Goal: Communication & Community: Answer question/provide support

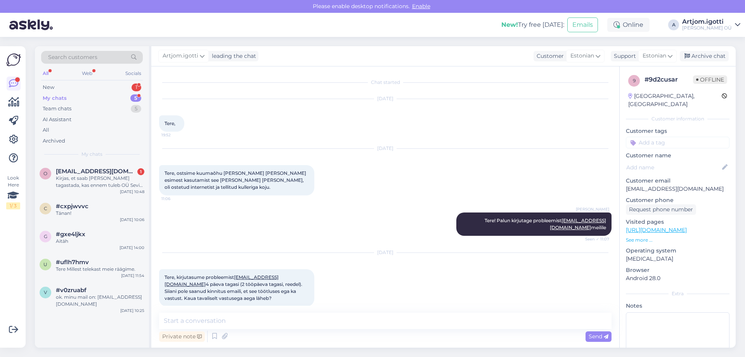
scroll to position [157, 0]
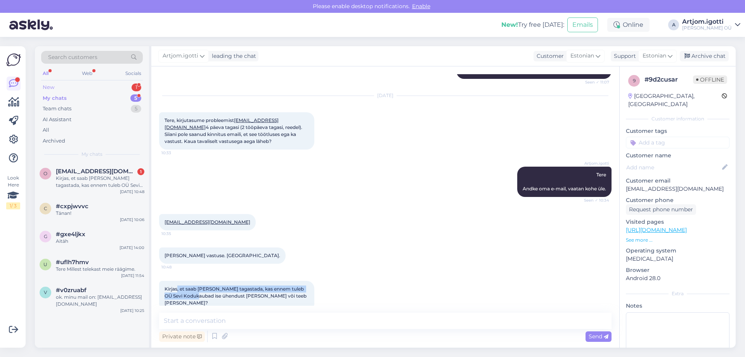
click at [110, 85] on div "New 1" at bounding box center [92, 87] width 102 height 11
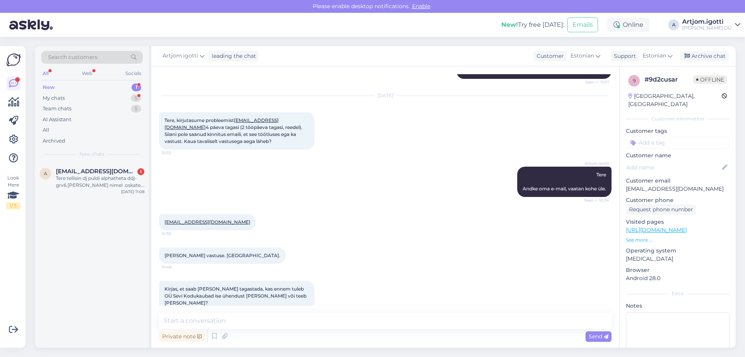
click at [102, 182] on div "Tere tellisin dj puldi alphatheta ddj-grv6.[PERSON_NAME] nimel .oskate [PERSON_…" at bounding box center [100, 182] width 89 height 14
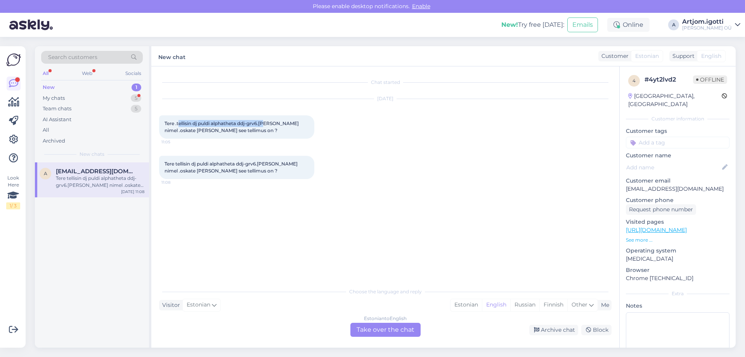
drag, startPoint x: 180, startPoint y: 120, endPoint x: 278, endPoint y: 122, distance: 97.9
click at [269, 122] on span "Tere .tellisin dj puldi alphatheta ddj-grv6.[PERSON_NAME] nimel .oskate [PERSON…" at bounding box center [233, 126] width 136 height 13
drag, startPoint x: 293, startPoint y: 124, endPoint x: 193, endPoint y: 130, distance: 100.3
click at [193, 130] on span "Tere .tellisin dj puldi alphatheta ddj-grv6.[PERSON_NAME] nimel .oskate [PERSON…" at bounding box center [233, 126] width 136 height 13
drag, startPoint x: 206, startPoint y: 130, endPoint x: 254, endPoint y: 129, distance: 48.2
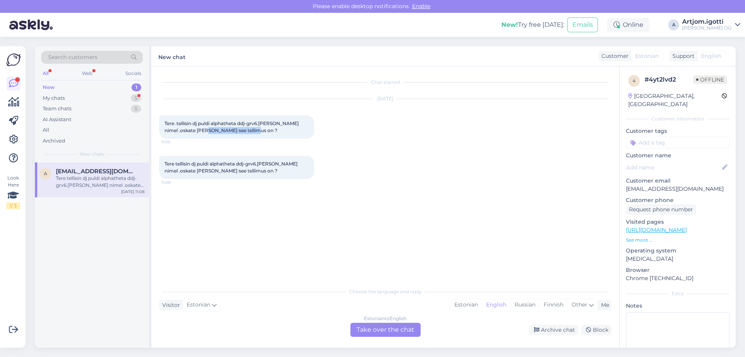
click at [253, 129] on span "Tere .tellisin dj puldi alphatheta ddj-grv6.[PERSON_NAME] nimel .oskate [PERSON…" at bounding box center [233, 126] width 136 height 13
click at [273, 132] on div "Tere .tellisin dj puldi alphatheta ddj-grv6.[PERSON_NAME] nimel .oskate [PERSON…" at bounding box center [236, 126] width 155 height 23
drag, startPoint x: 173, startPoint y: 164, endPoint x: 226, endPoint y: 164, distance: 52.8
click at [221, 164] on span "Tere tellisin dj puldi alphatheta ddj-grv6.[PERSON_NAME] nimel .oskate [PERSON_…" at bounding box center [232, 167] width 134 height 13
click at [453, 299] on div "Estonian English Russian Finnish Other" at bounding box center [524, 305] width 148 height 12
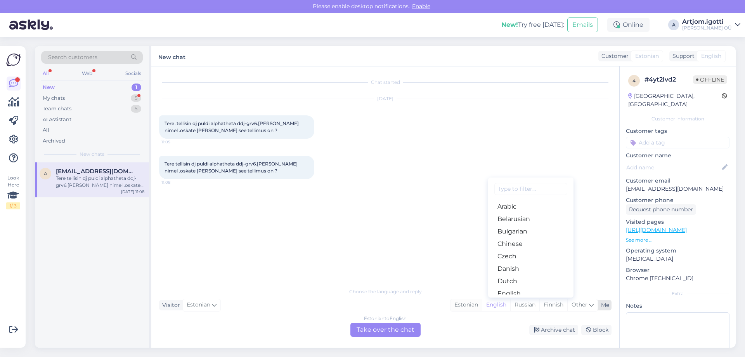
click at [461, 305] on div "Estonian" at bounding box center [466, 305] width 31 height 12
click at [462, 305] on div "Estonian" at bounding box center [466, 305] width 31 height 12
click at [462, 325] on div "Archive chat Block" at bounding box center [518, 330] width 188 height 10
click at [460, 307] on div "Estonian" at bounding box center [466, 305] width 31 height 12
click at [398, 331] on div "Estonian to Estonian Take over the chat" at bounding box center [386, 330] width 70 height 14
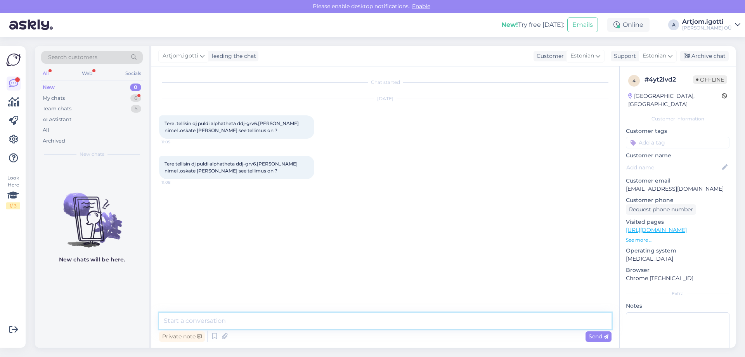
click at [298, 316] on textarea at bounding box center [385, 321] width 453 height 16
type textarea "[PERSON_NAME]"
type textarea "T"
click at [311, 294] on div "Chat started [DATE] Tere .tellisin dj puldi alphatheta ddj-grv6.[PERSON_NAME] n…" at bounding box center [389, 189] width 460 height 231
click at [257, 323] on textarea at bounding box center [385, 321] width 453 height 16
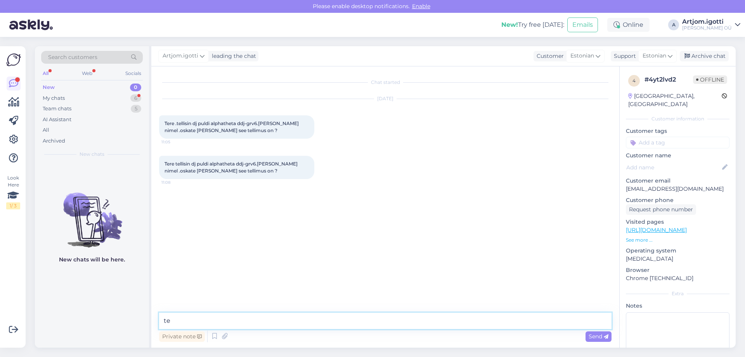
type textarea "t"
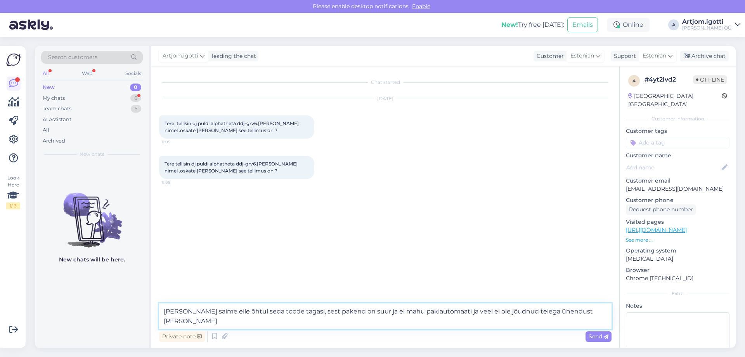
type textarea "[PERSON_NAME] saime eile õhtul seda toode tagasi, sest pakend on suur ja ei mah…"
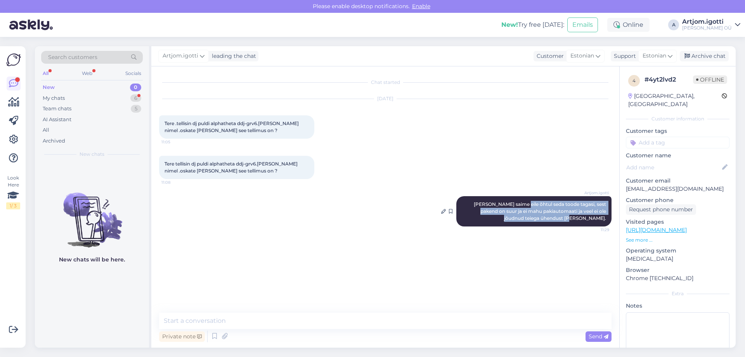
drag, startPoint x: 519, startPoint y: 213, endPoint x: 603, endPoint y: 226, distance: 84.5
click at [606, 221] on span "[PERSON_NAME] saime eile õhtul seda toode tagasi, sest pakend on suur ja ei mah…" at bounding box center [541, 211] width 134 height 20
click at [68, 100] on div "My chats 6" at bounding box center [92, 98] width 102 height 11
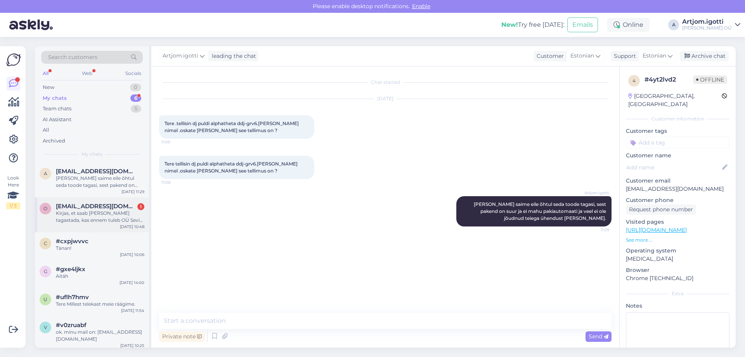
drag, startPoint x: 97, startPoint y: 214, endPoint x: 107, endPoint y: 214, distance: 10.1
click at [97, 213] on div "Kirjas, et saab [PERSON_NAME] tagastada, kas ennem tuleb OÜ Sevi Kodukaubad ise…" at bounding box center [100, 217] width 89 height 14
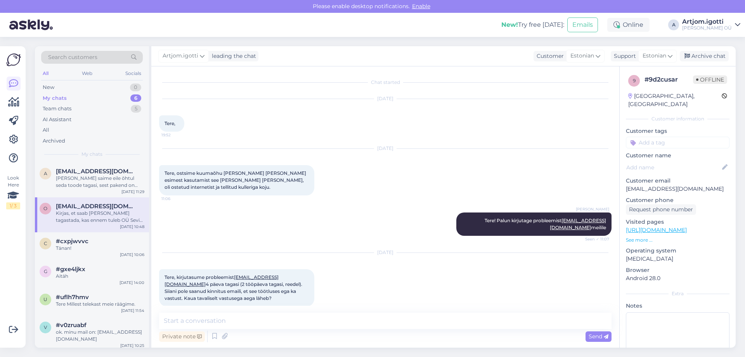
scroll to position [157, 0]
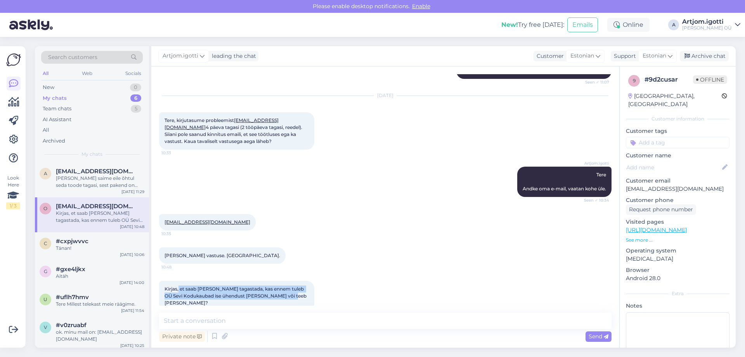
drag, startPoint x: 187, startPoint y: 285, endPoint x: 287, endPoint y: 291, distance: 99.9
click at [287, 291] on span "Kirjas, et saab [PERSON_NAME] tagastada, kas ennem tuleb OÜ Sevi Kodukaubad ise…" at bounding box center [236, 296] width 143 height 20
click at [217, 323] on textarea at bounding box center [385, 321] width 453 height 16
drag, startPoint x: 218, startPoint y: 215, endPoint x: 165, endPoint y: 214, distance: 52.4
click at [165, 214] on div "[EMAIL_ADDRESS][DOMAIN_NAME] 10:35" at bounding box center [207, 222] width 97 height 16
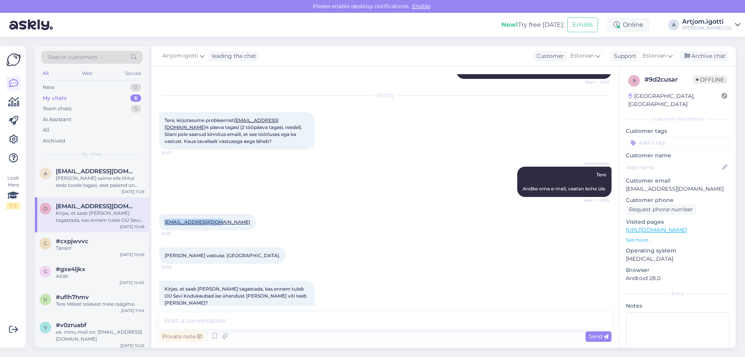
copy link "[EMAIL_ADDRESS][DOMAIN_NAME]"
click at [700, 59] on div "Archive chat" at bounding box center [704, 56] width 49 height 10
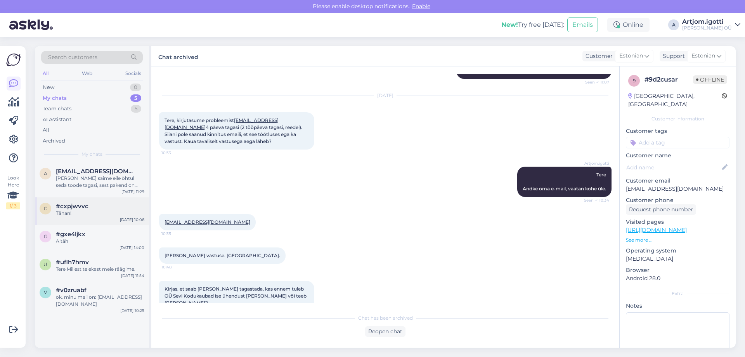
drag, startPoint x: 84, startPoint y: 201, endPoint x: 96, endPoint y: 203, distance: 12.3
click at [84, 201] on div "c #cxpjwvvc Tänan! [DATE] 10:06" at bounding box center [92, 211] width 114 height 28
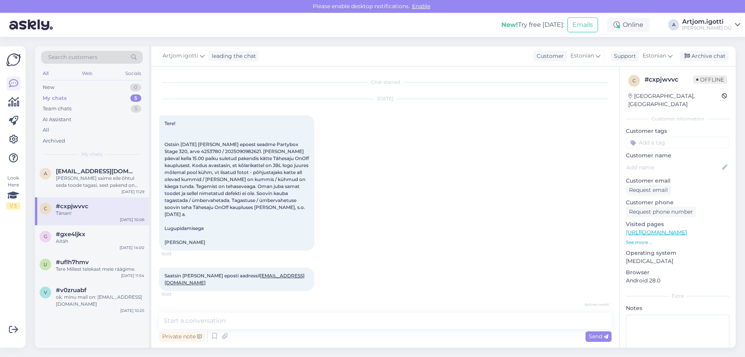
scroll to position [238, 0]
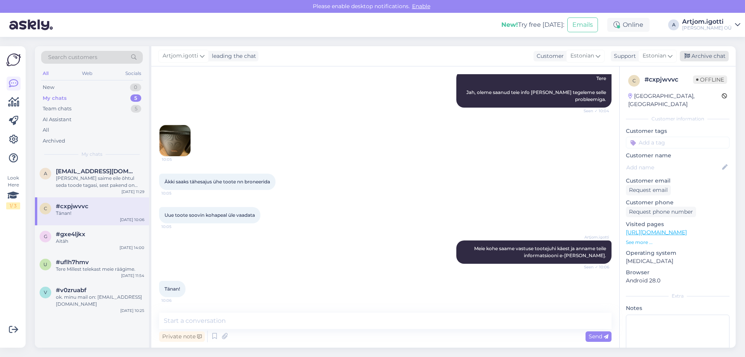
click at [712, 60] on div "Archive chat" at bounding box center [704, 56] width 49 height 10
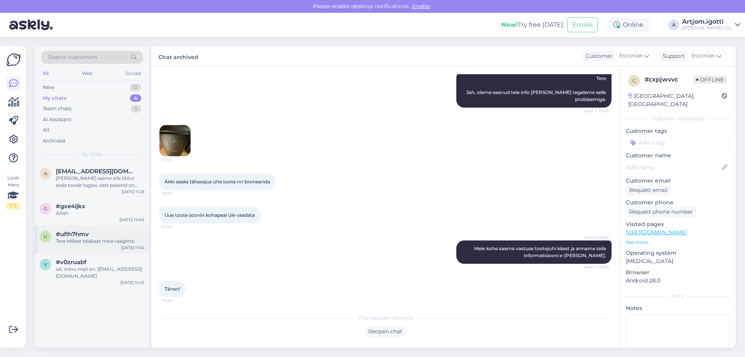
click at [84, 232] on span "#uflh7hmv" at bounding box center [72, 234] width 33 height 7
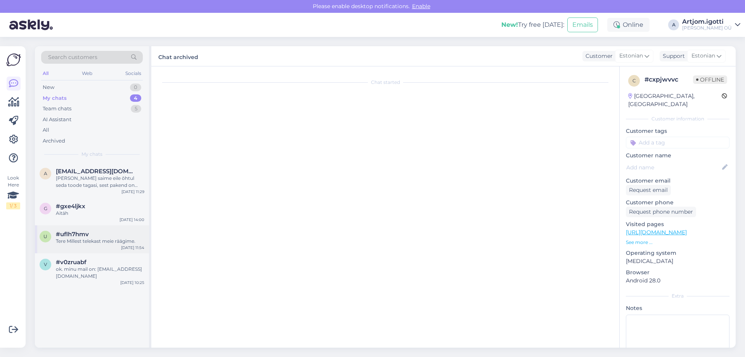
scroll to position [0, 0]
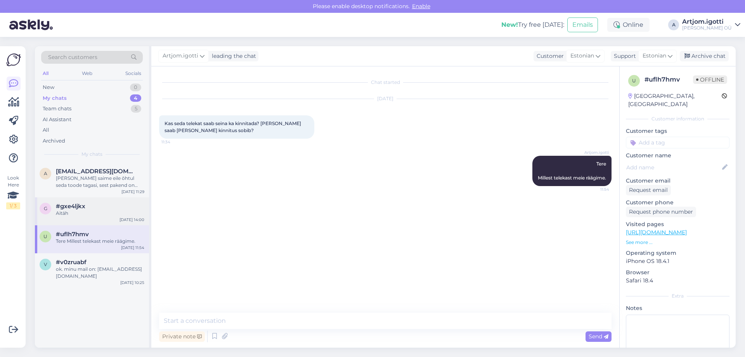
click at [90, 215] on div "Aitäh" at bounding box center [100, 213] width 89 height 7
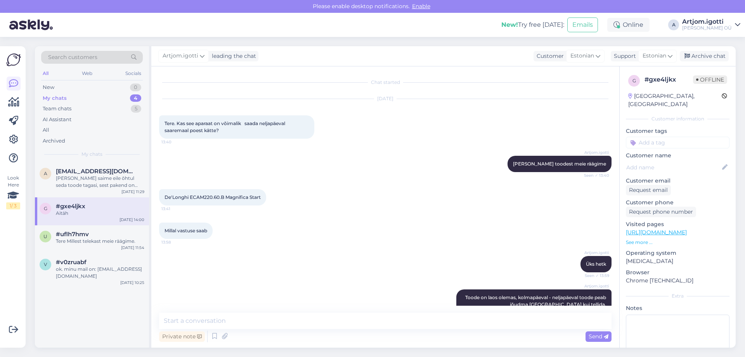
scroll to position [56, 0]
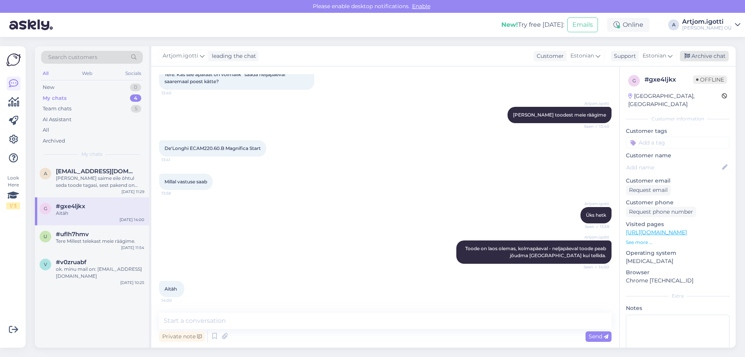
click at [711, 52] on div "Archive chat" at bounding box center [704, 56] width 49 height 10
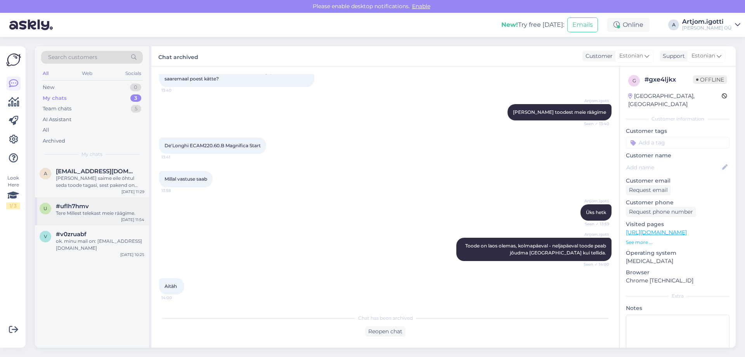
click at [92, 216] on div "Tere Millest telekast meie räägime." at bounding box center [100, 213] width 89 height 7
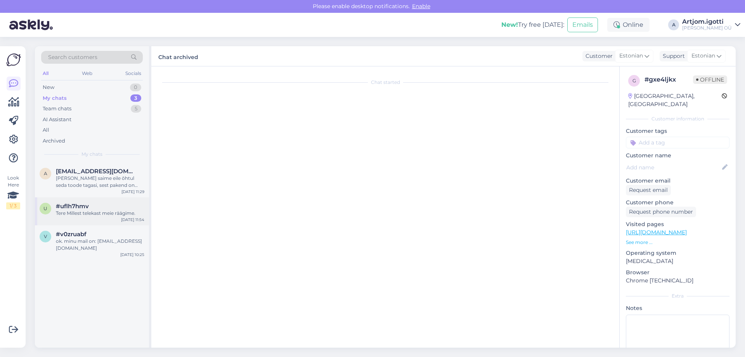
scroll to position [0, 0]
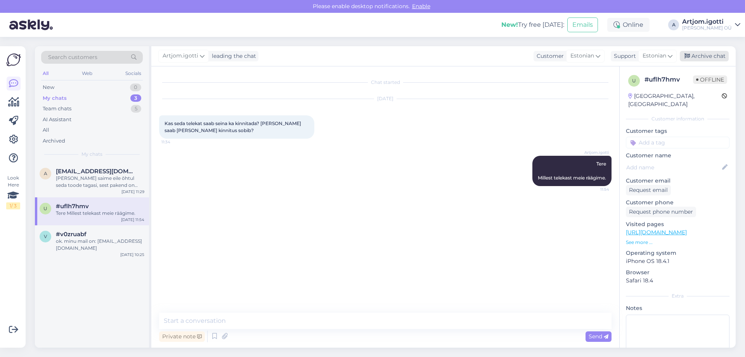
click at [697, 58] on div "Archive chat" at bounding box center [704, 56] width 49 height 10
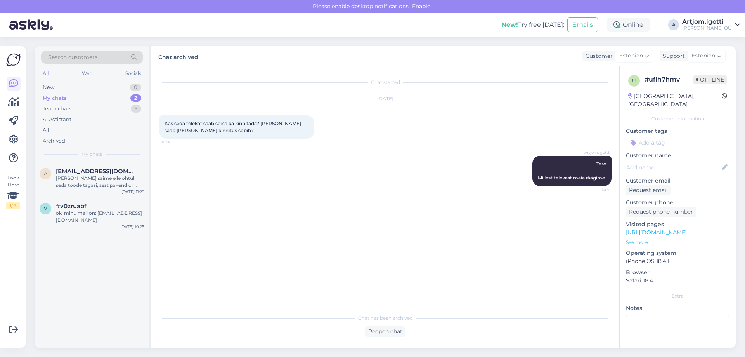
click at [92, 209] on div "#v0zruabf" at bounding box center [100, 206] width 89 height 7
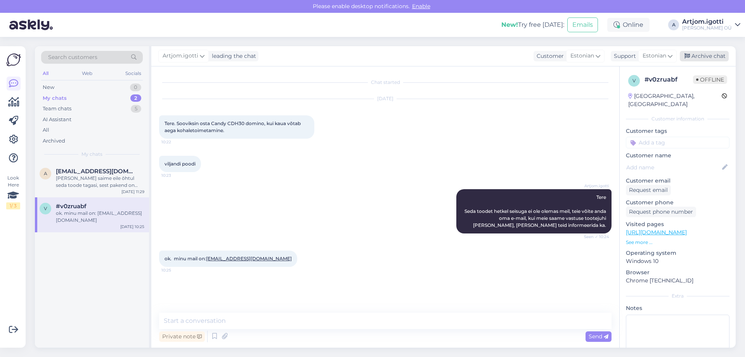
click at [693, 60] on div "Archive chat" at bounding box center [704, 56] width 49 height 10
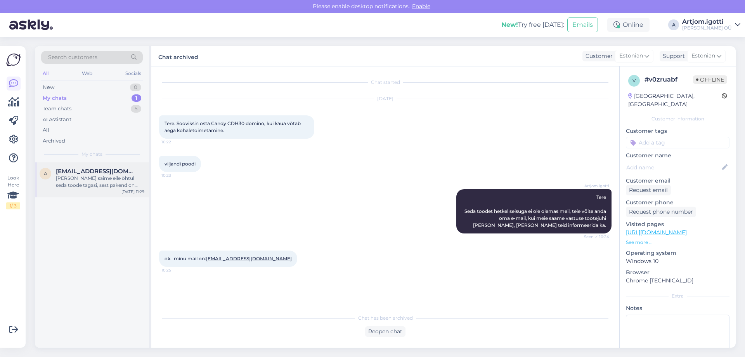
click at [79, 181] on div "[PERSON_NAME] saime eile õhtul seda toode tagasi, sest pakend on suur ja ei mah…" at bounding box center [100, 182] width 89 height 14
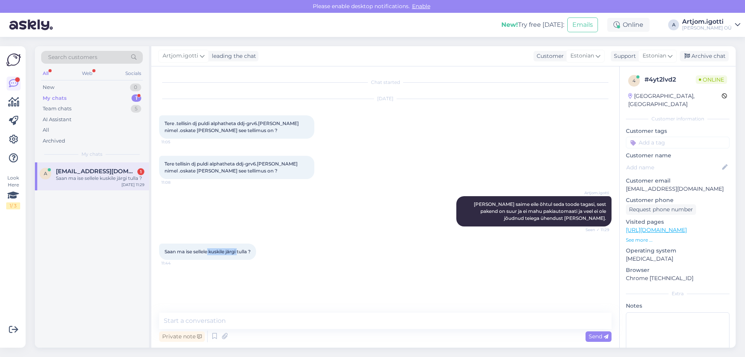
drag, startPoint x: 208, startPoint y: 258, endPoint x: 244, endPoint y: 258, distance: 35.3
click at [243, 254] on span "Saan ma ise sellele kuskile järgi tulla ?" at bounding box center [208, 251] width 86 height 6
click at [250, 254] on span "Saan ma ise sellele kuskile järgi tulla ?" at bounding box center [208, 251] width 86 height 6
click at [234, 320] on textarea at bounding box center [385, 321] width 453 height 16
type textarea "Mis see pood oleks?"
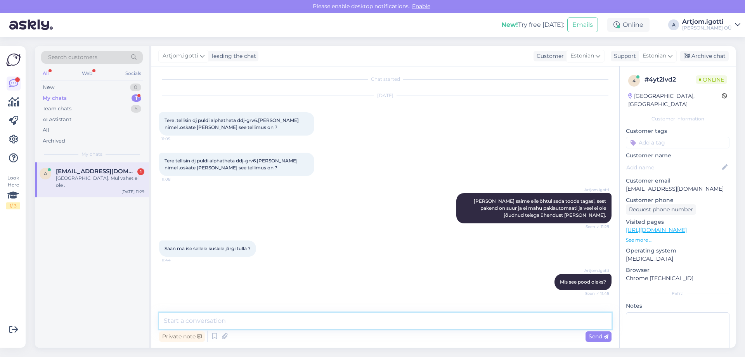
scroll to position [36, 0]
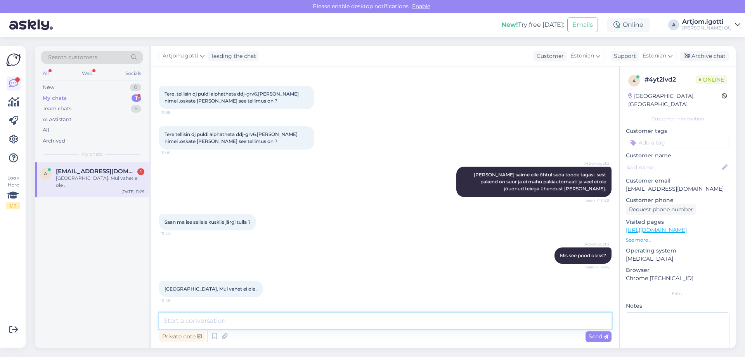
click at [228, 319] on textarea at bounding box center [385, 321] width 453 height 16
click at [261, 319] on textarea at bounding box center [385, 321] width 453 height 16
drag, startPoint x: 254, startPoint y: 320, endPoint x: 222, endPoint y: 326, distance: 31.5
click at [222, 326] on textarea "Hetkel toode asub [GEOGRAPHIC_DATA]" at bounding box center [385, 321] width 453 height 16
paste textarea "Wexl [PERSON_NAME] OÜ, [STREET_ADDRESS]"
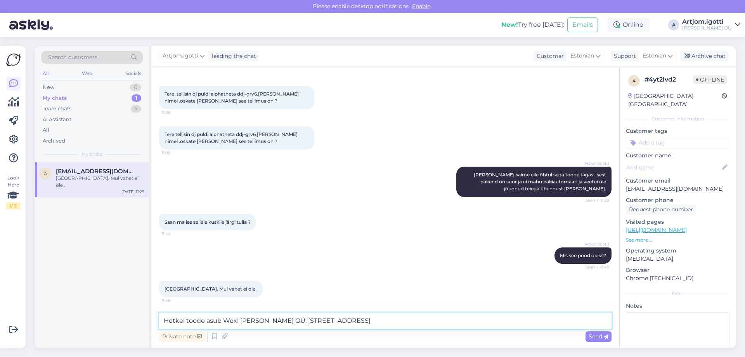
drag, startPoint x: 273, startPoint y: 320, endPoint x: 214, endPoint y: 319, distance: 59.4
click at [214, 319] on textarea "Hetkel toode asub Wexl [PERSON_NAME] OÜ, [STREET_ADDRESS]" at bounding box center [385, 321] width 453 height 16
click at [376, 323] on textarea "Hetkel toode asub Wexl [PERSON_NAME] OÜ, [STREET_ADDRESS]" at bounding box center [385, 321] width 453 height 16
type textarea "Hetkel toode asub Wexl [PERSON_NAME] OÜ, [STREET_ADDRESS]."
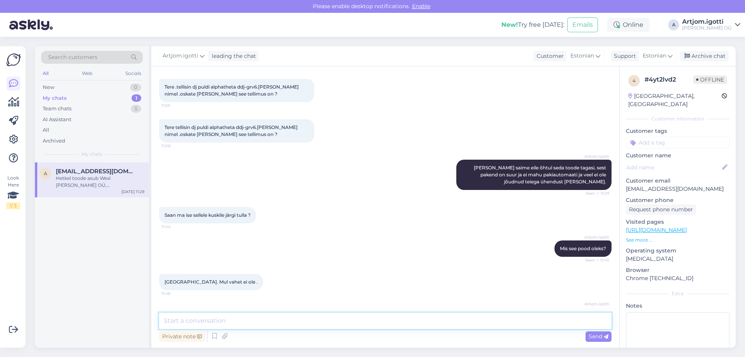
scroll to position [77, 0]
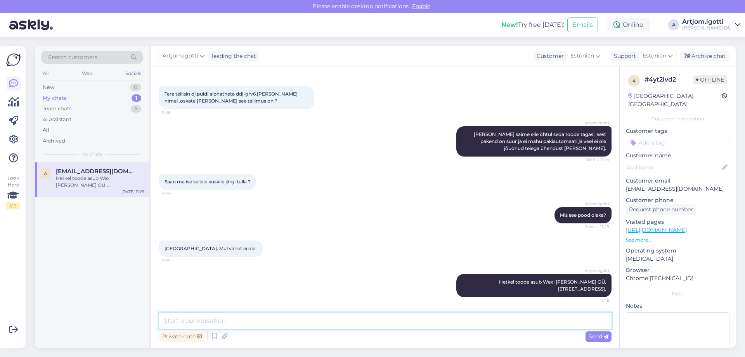
click at [226, 321] on textarea at bounding box center [385, 321] width 453 height 16
type textarea "Kas teile sobiks [PERSON_NAME] siit?"
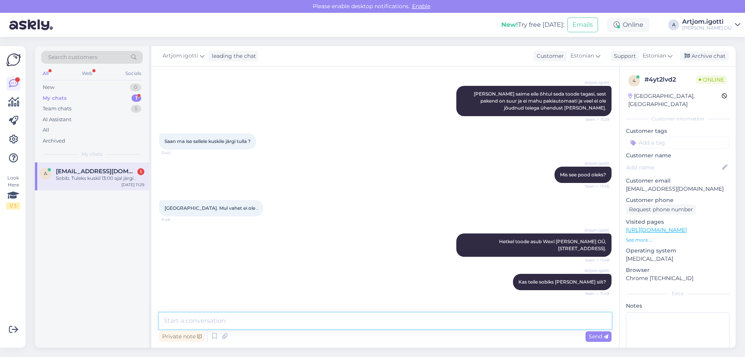
scroll to position [144, 0]
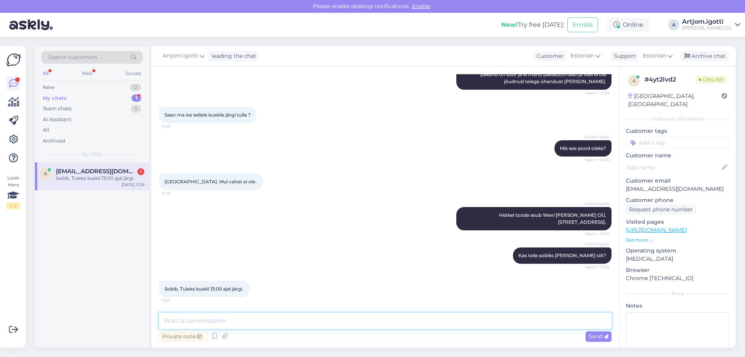
click at [223, 318] on textarea at bounding box center [385, 321] width 453 height 16
click at [229, 319] on textarea at bounding box center [385, 321] width 453 height 16
type textarea "Jah, helistage siis meie telefonile."
click at [598, 338] on span "Send" at bounding box center [599, 336] width 20 height 7
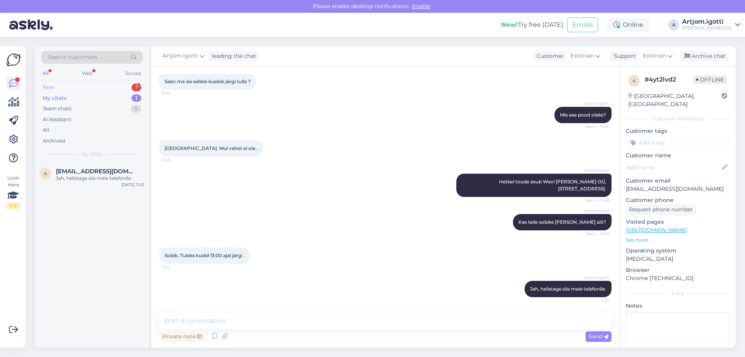
click at [109, 87] on div "New 1" at bounding box center [92, 87] width 102 height 11
click at [92, 175] on div "Здравствуйте!Мне нужен роутер со слотом для сим карты." at bounding box center [100, 182] width 89 height 14
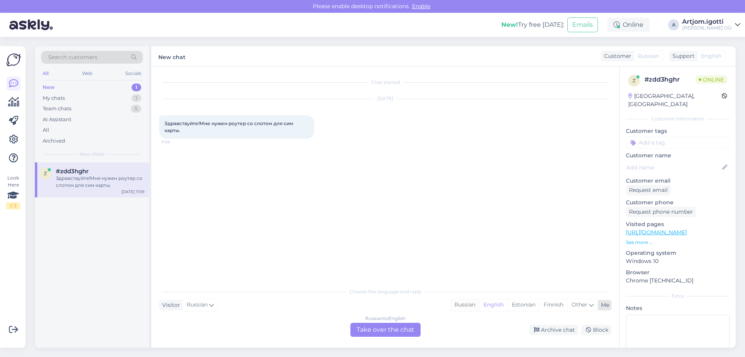
click at [469, 308] on div "Russian" at bounding box center [465, 305] width 29 height 12
click at [397, 331] on div "Russian to Russian Take over the chat" at bounding box center [386, 330] width 70 height 14
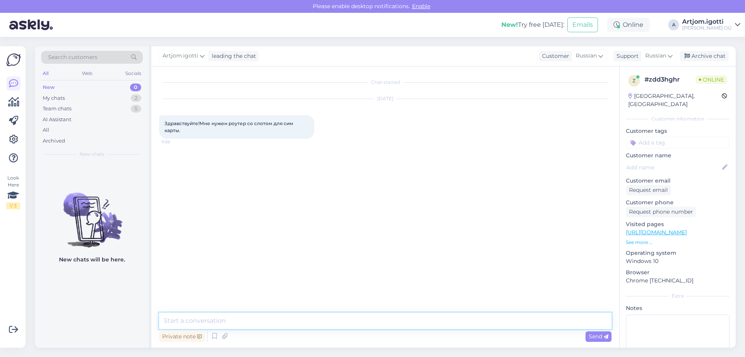
click at [389, 318] on textarea at bounding box center [385, 321] width 453 height 16
click at [270, 316] on textarea at bounding box center [385, 321] width 453 height 16
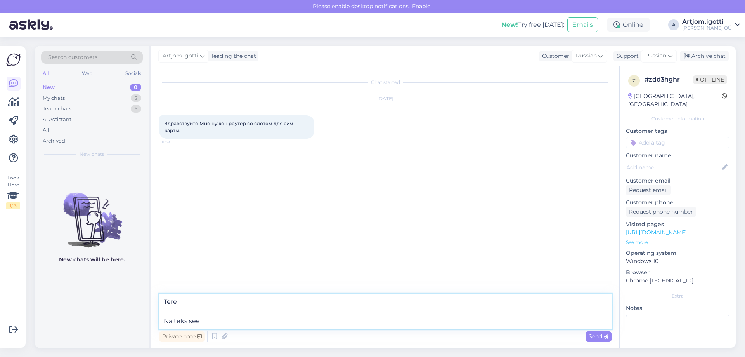
paste textarea "[URL][DOMAIN_NAME]"
type textarea "Tere Näiteks see [URL][DOMAIN_NAME]"
